Goal: Task Accomplishment & Management: Manage account settings

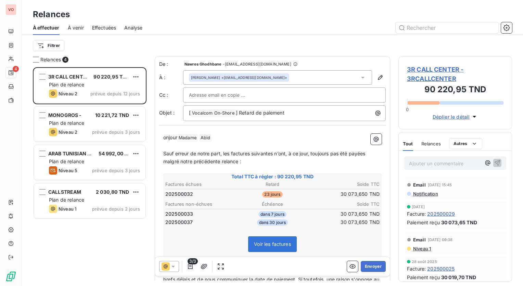
scroll to position [213, 108]
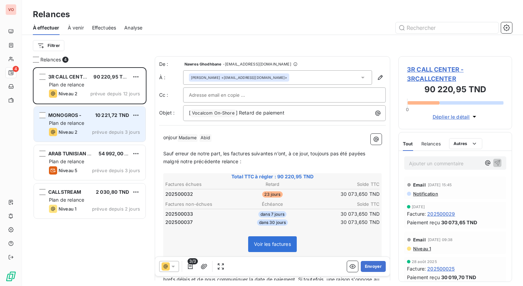
click at [111, 119] on div "MONOGROS - 10 221,72 TND Plan de relance Niveau 2 prévue depuis 3 jours" at bounding box center [90, 124] width 112 height 35
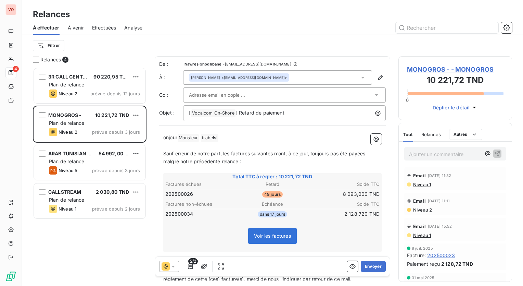
click at [323, 40] on div "Filtrer" at bounding box center [273, 45] width 480 height 13
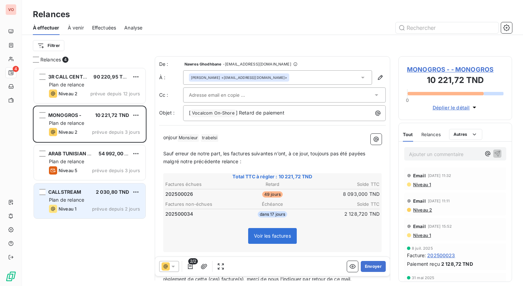
click at [103, 199] on div "Plan de relance" at bounding box center [94, 199] width 91 height 7
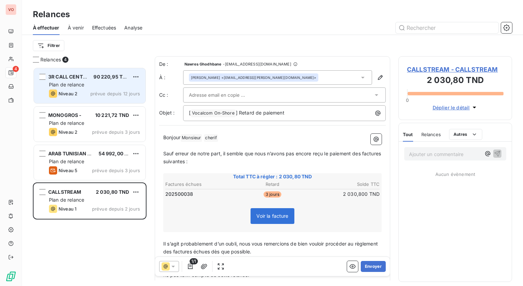
click at [97, 78] on span "90 220,95 TND" at bounding box center [112, 77] width 36 height 6
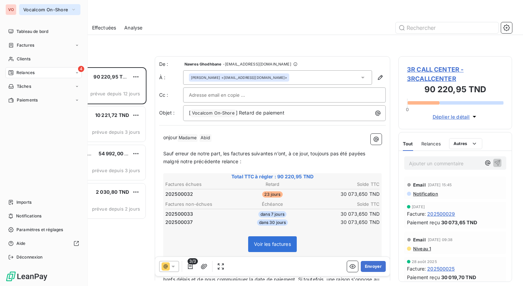
click at [42, 12] on span "Vocalcom On-Shore" at bounding box center [45, 9] width 45 height 5
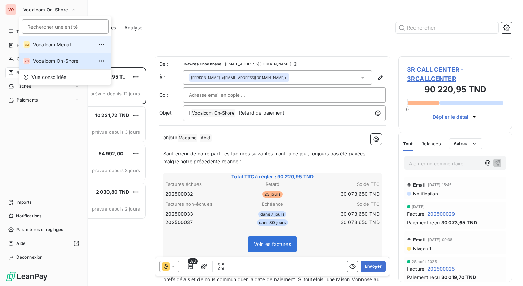
click at [58, 46] on span "Vocalcom Menat" at bounding box center [63, 44] width 61 height 7
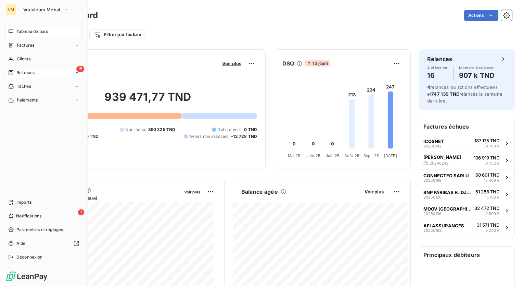
click at [56, 76] on div "18 Relances" at bounding box center [43, 72] width 76 height 11
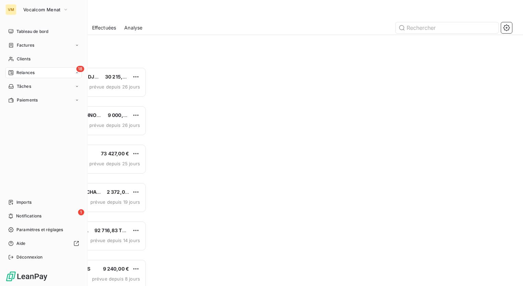
scroll to position [213, 108]
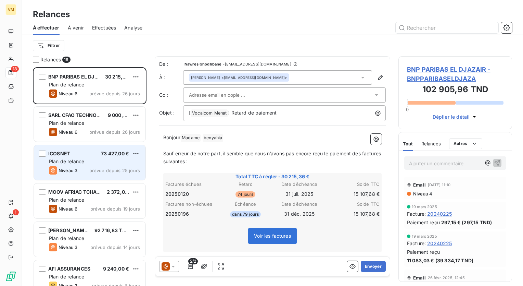
click at [93, 169] on span "prévue depuis 25 jours" at bounding box center [114, 169] width 51 height 5
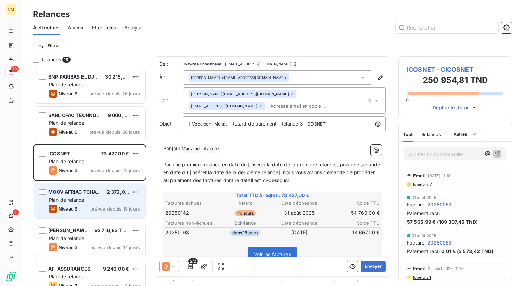
click at [95, 203] on div "MOOV AFRIAC TCHAD S.A 2 372,00 € Plan de relance Niveau 6 prévue depuis 19 jours" at bounding box center [90, 200] width 112 height 35
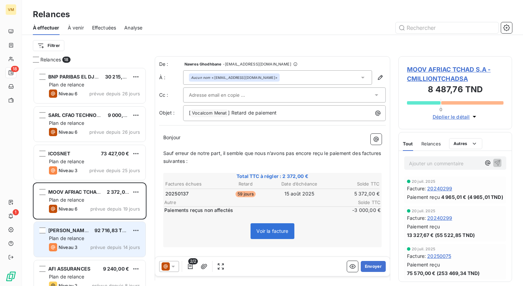
click at [62, 245] on span "Niveau 3" at bounding box center [68, 246] width 19 height 5
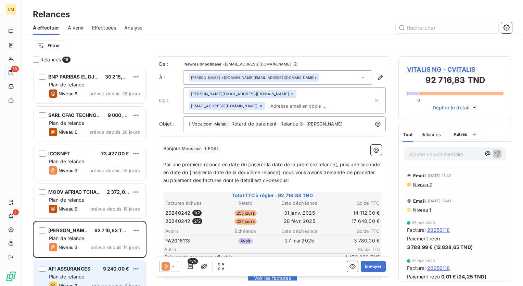
click at [97, 274] on div "Plan de relance" at bounding box center [94, 276] width 91 height 7
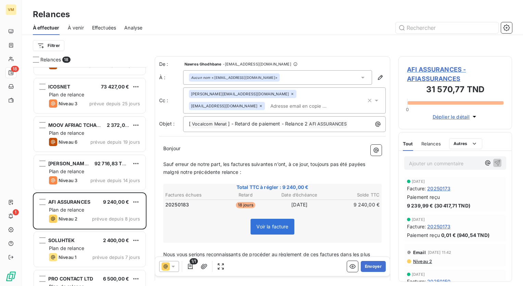
scroll to position [69, 0]
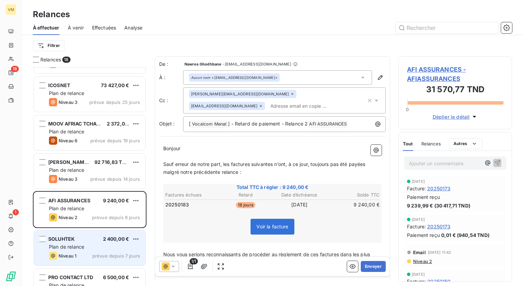
click at [117, 251] on div "Niveau 1 prévue depuis 7 jours" at bounding box center [94, 255] width 91 height 8
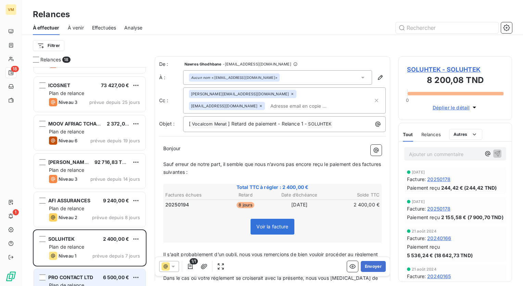
scroll to position [103, 0]
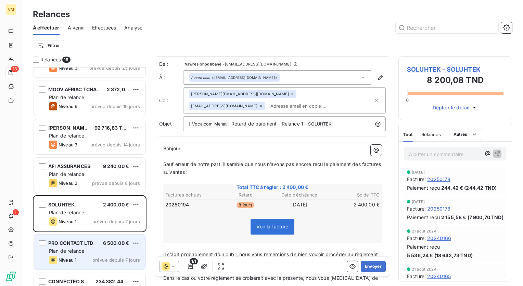
click at [104, 257] on span "prévue depuis 7 jours" at bounding box center [116, 259] width 48 height 5
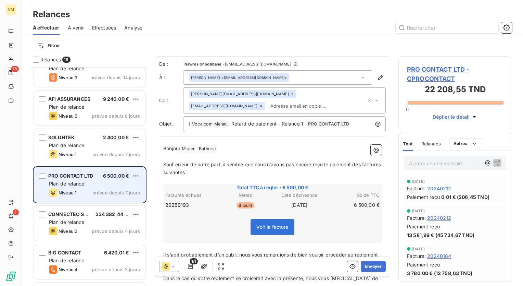
scroll to position [171, 0]
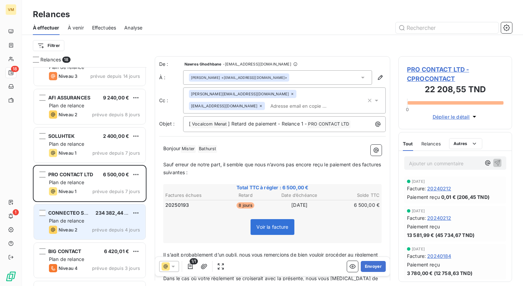
click at [116, 229] on span "prévue depuis 4 jours" at bounding box center [116, 229] width 48 height 5
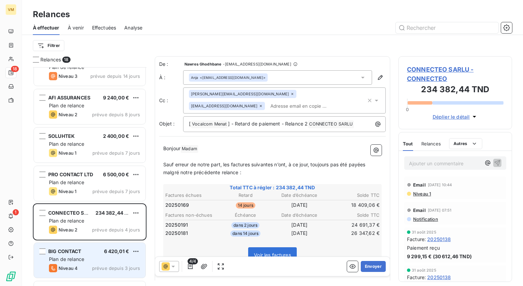
click at [92, 260] on div "Plan de relance" at bounding box center [94, 259] width 91 height 7
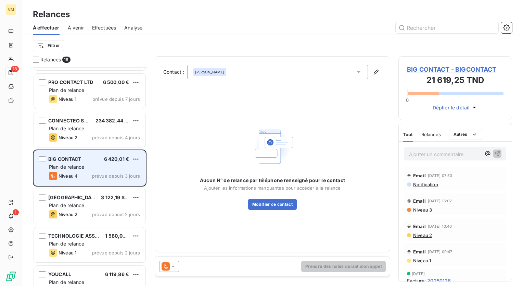
scroll to position [274, 0]
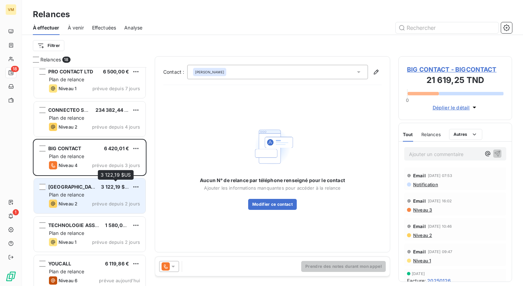
click at [128, 184] on span "3 122,19 $US" at bounding box center [116, 187] width 30 height 6
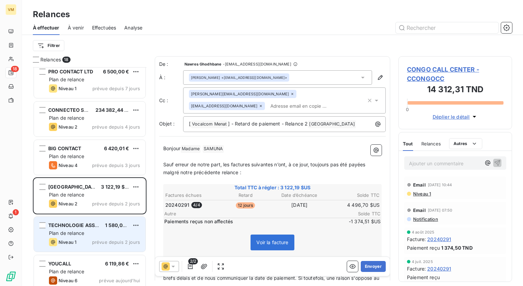
click at [99, 228] on div "TECHNOLOGIE ASSOCIATES" at bounding box center [73, 225] width 51 height 7
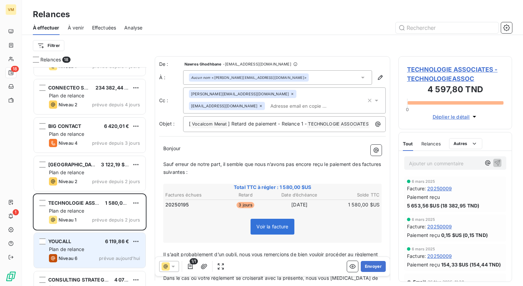
scroll to position [308, 0]
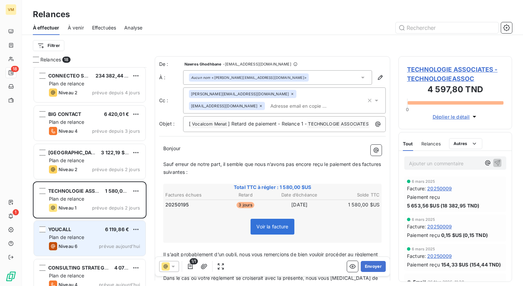
click at [88, 228] on div "YOUCALL 6 119,86 €" at bounding box center [94, 229] width 91 height 6
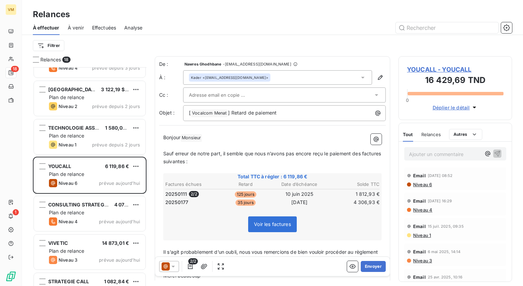
scroll to position [377, 0]
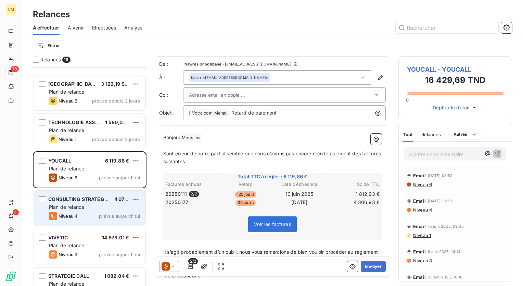
click at [99, 209] on div "Plan de relance" at bounding box center [94, 206] width 91 height 7
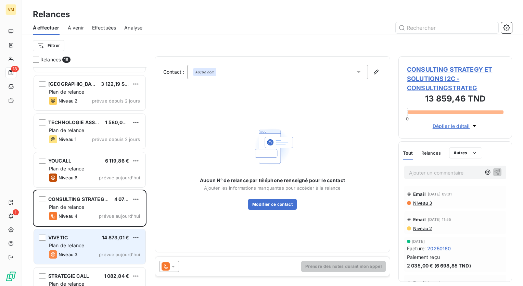
click at [121, 257] on div "Niveau 3 prévue aujourd’hui" at bounding box center [94, 254] width 91 height 8
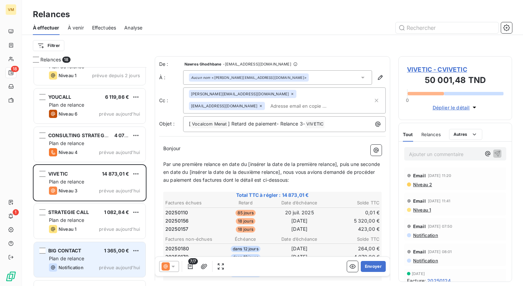
scroll to position [445, 0]
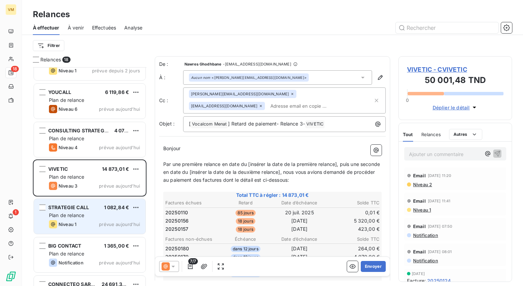
click at [95, 208] on div "STRATEGIE CALL 1 082,84 €" at bounding box center [94, 207] width 91 height 6
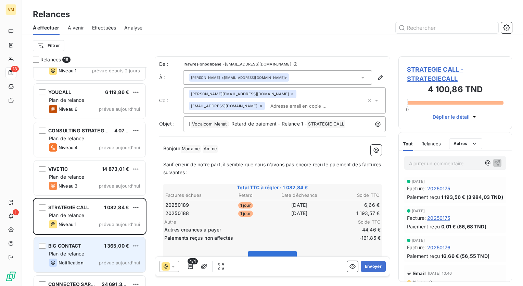
click at [115, 255] on div "Plan de relance" at bounding box center [94, 253] width 91 height 7
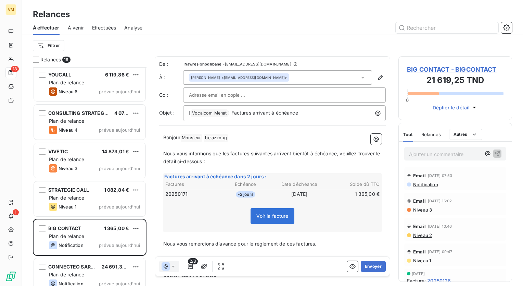
scroll to position [472, 0]
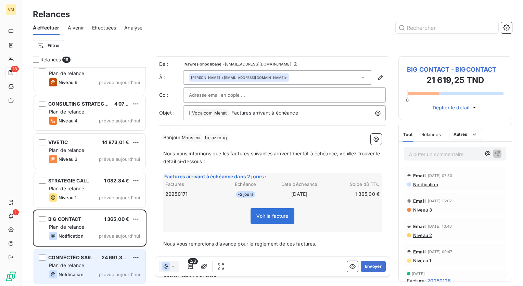
click at [106, 266] on div "Plan de relance" at bounding box center [94, 265] width 91 height 7
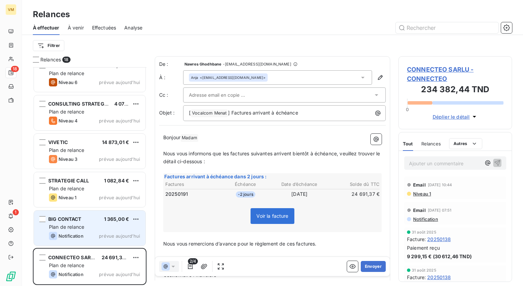
click at [104, 236] on span "prévue aujourd’hui" at bounding box center [119, 235] width 41 height 5
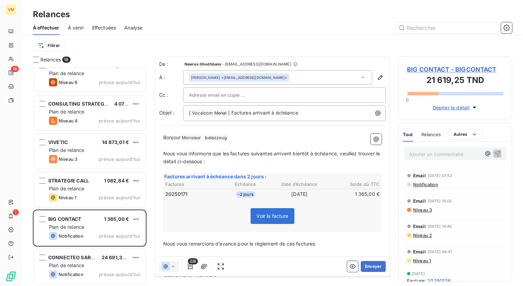
click at [192, 262] on span "2/8" at bounding box center [193, 261] width 10 height 6
click at [190, 264] on span "2/8" at bounding box center [193, 261] width 10 height 6
click at [190, 265] on icon "button" at bounding box center [190, 266] width 7 height 7
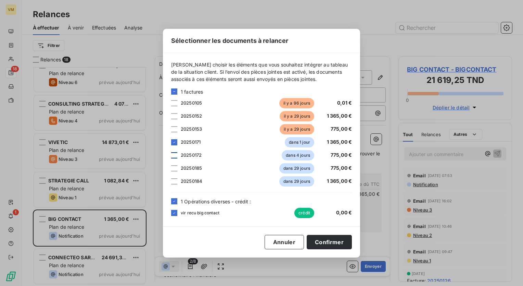
click at [173, 154] on div at bounding box center [174, 155] width 6 height 6
click at [342, 246] on button "Confirmer" at bounding box center [329, 242] width 45 height 14
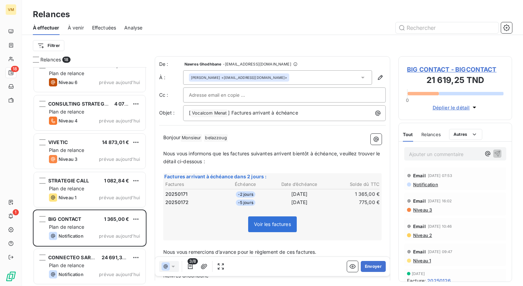
click at [327, 91] on div at bounding box center [284, 95] width 191 height 10
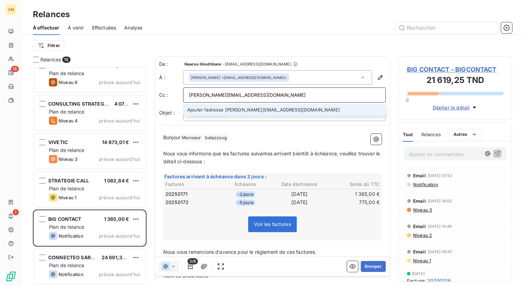
type input "[PERSON_NAME][EMAIL_ADDRESS][DOMAIN_NAME]"
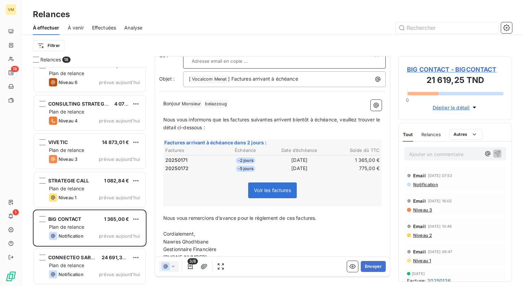
scroll to position [51, 0]
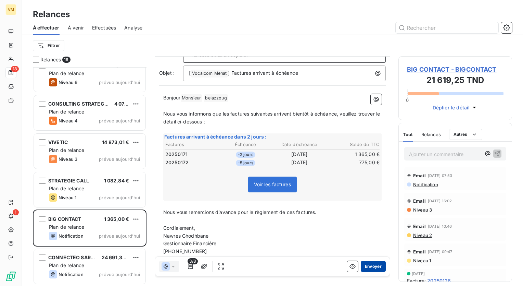
click at [367, 268] on button "Envoyer" at bounding box center [373, 266] width 25 height 11
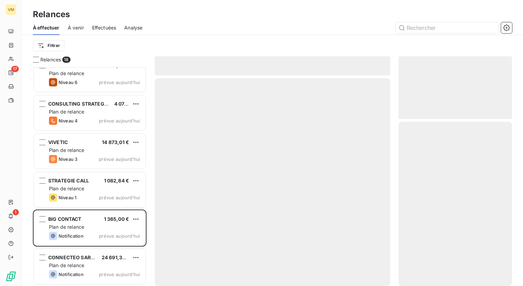
scroll to position [434, 0]
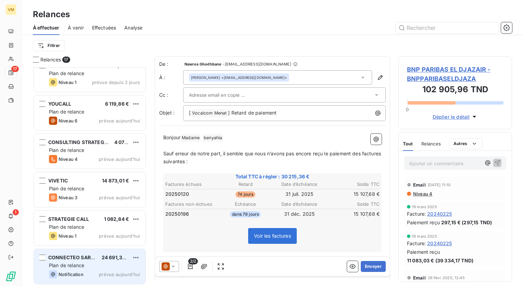
click at [117, 263] on div "Plan de relance" at bounding box center [94, 265] width 91 height 7
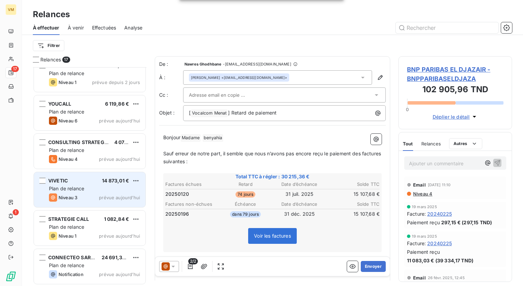
click at [113, 197] on span "prévue aujourd’hui" at bounding box center [119, 197] width 41 height 5
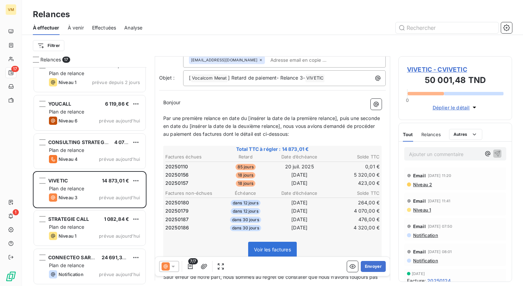
scroll to position [69, 0]
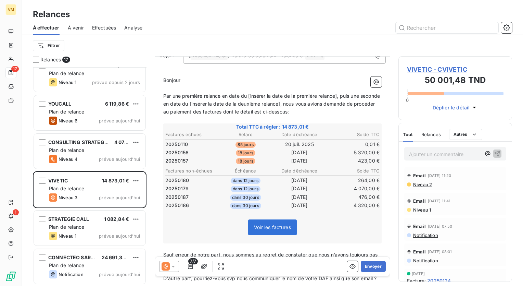
click at [172, 264] on icon at bounding box center [173, 266] width 7 height 7
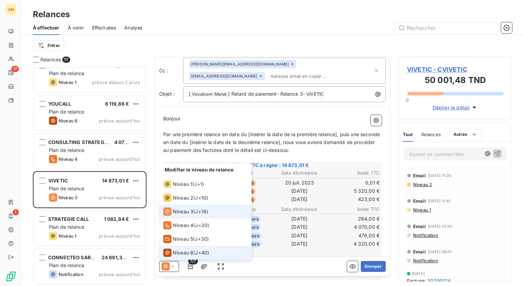
scroll to position [0, 0]
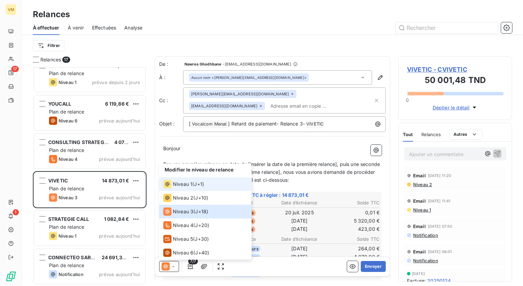
click at [183, 187] on span "Niveau 1" at bounding box center [183, 184] width 20 height 7
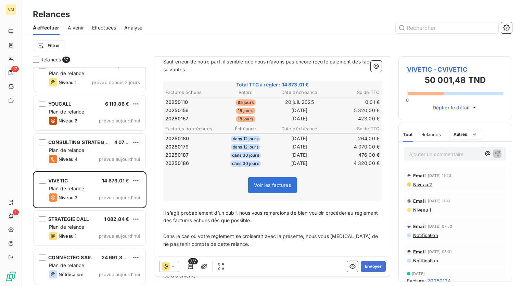
scroll to position [34, 0]
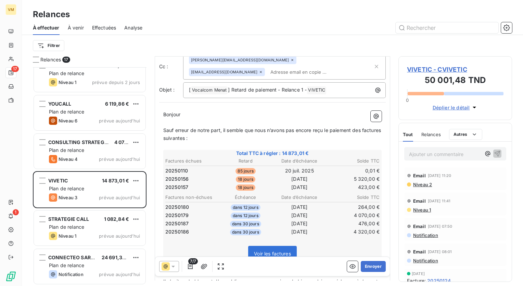
click at [98, 131] on div "YOUCALL 6 119,86 € Plan de relance Niveau 6 prévue aujourd’hui" at bounding box center [90, 113] width 114 height 38
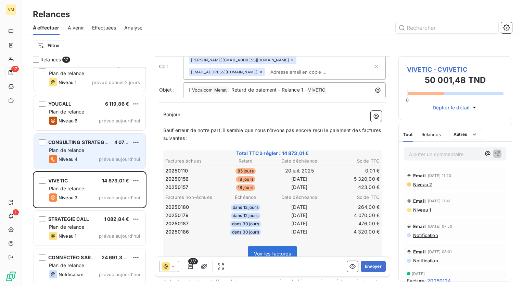
click at [104, 146] on div "CONSULTING STRATEGY ET SOLUTIONS I2C 4 070,00 € Plan de relance Niveau 4 prévue…" at bounding box center [90, 151] width 112 height 35
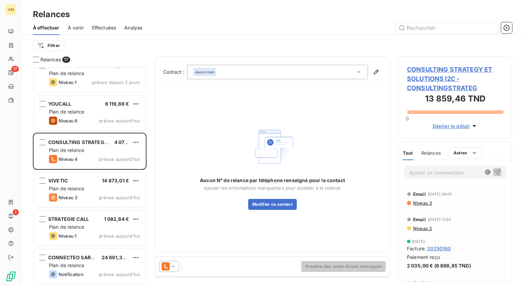
click at [171, 266] on icon at bounding box center [173, 266] width 7 height 7
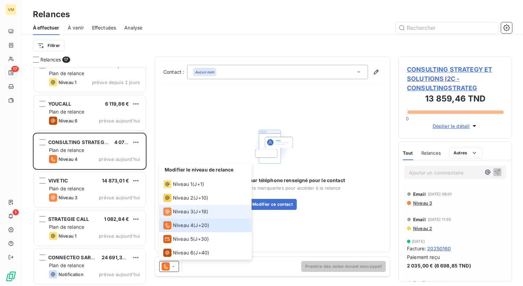
click at [183, 210] on span "Niveau 3" at bounding box center [183, 211] width 21 height 7
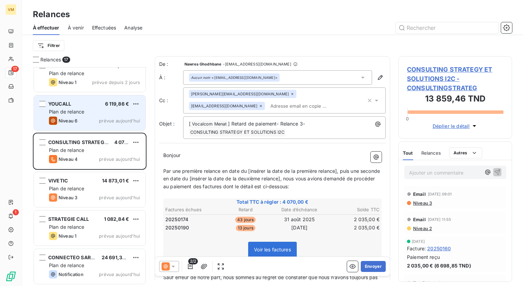
click at [110, 108] on div "Plan de relance" at bounding box center [94, 111] width 91 height 7
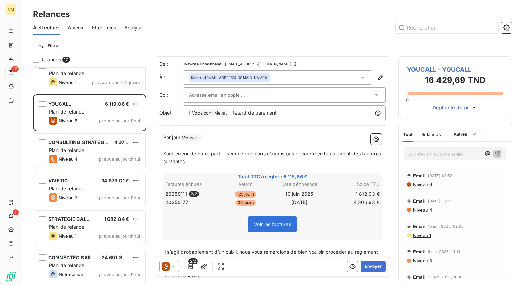
click at [414, 65] on span "YOUCALL - YOUCALL" at bounding box center [455, 69] width 97 height 9
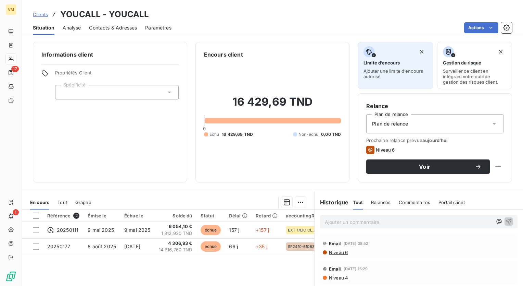
click at [414, 72] on span "Ajouter une limite d’encours autorisé" at bounding box center [395, 73] width 63 height 11
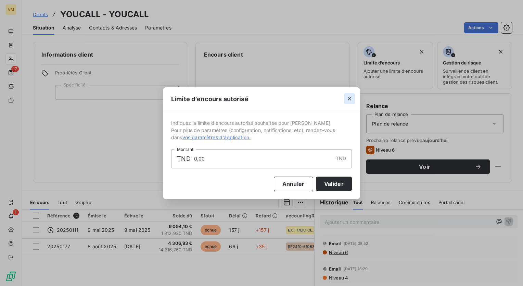
click at [349, 97] on icon "button" at bounding box center [349, 98] width 7 height 7
